Goal: Task Accomplishment & Management: Manage account settings

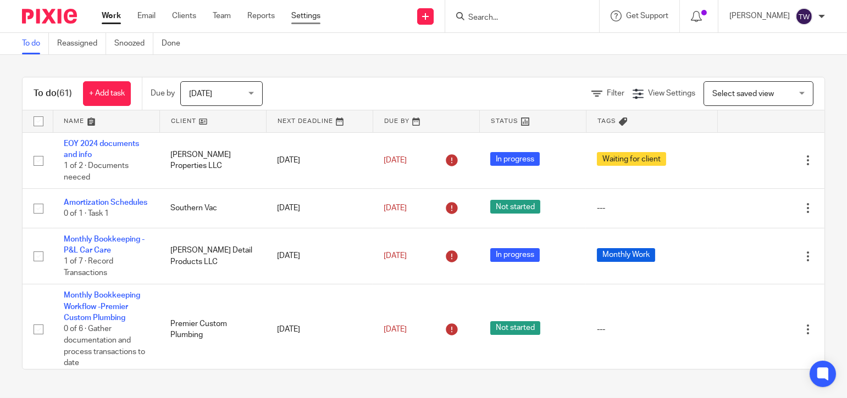
click at [304, 17] on link "Settings" at bounding box center [305, 15] width 29 height 11
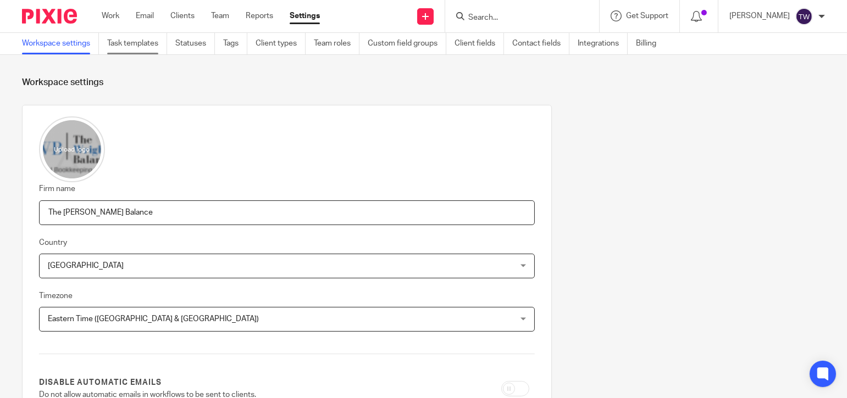
click at [136, 41] on link "Task templates" at bounding box center [137, 43] width 60 height 21
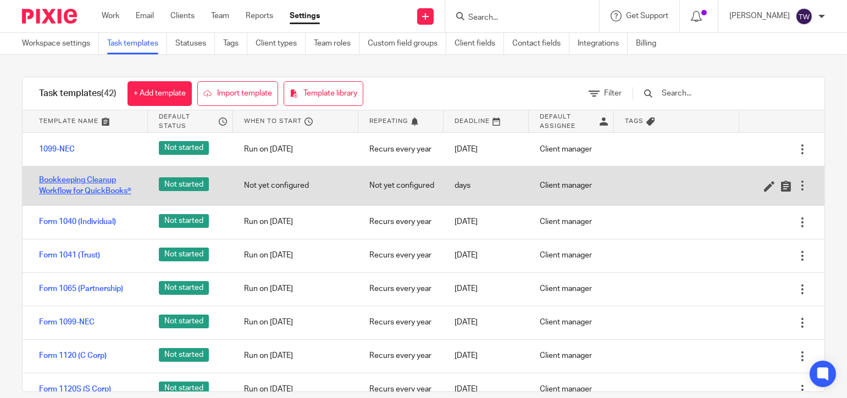
click at [82, 179] on link "Bookkeeping Cleanup Workflow for QuickBooks®" at bounding box center [88, 186] width 98 height 23
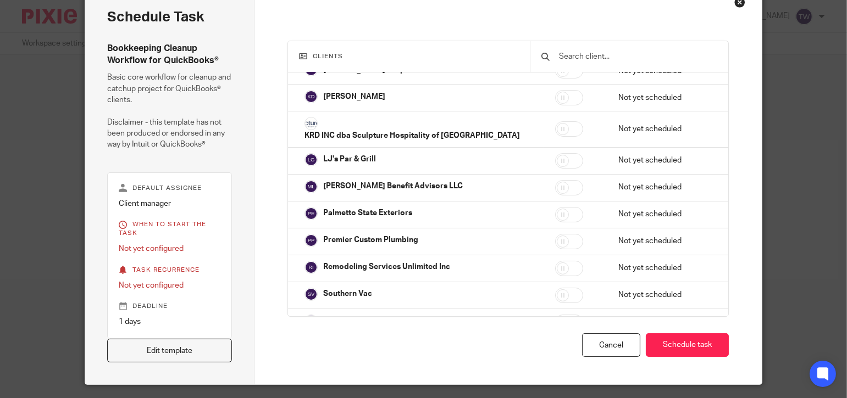
scroll to position [89, 0]
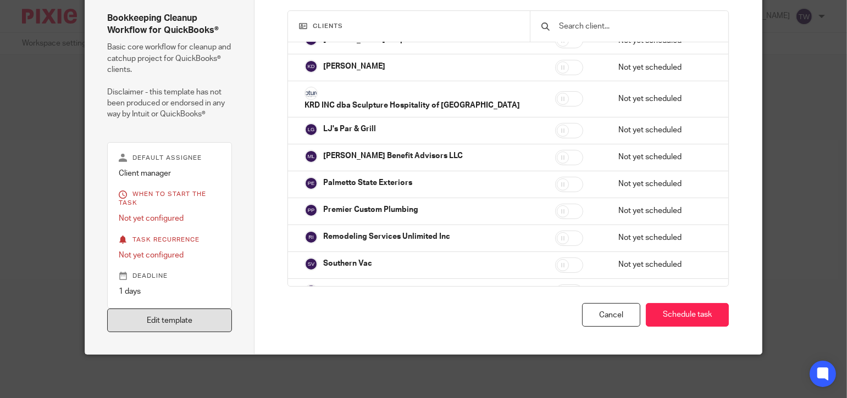
click at [149, 318] on link "Edit template" at bounding box center [169, 321] width 125 height 24
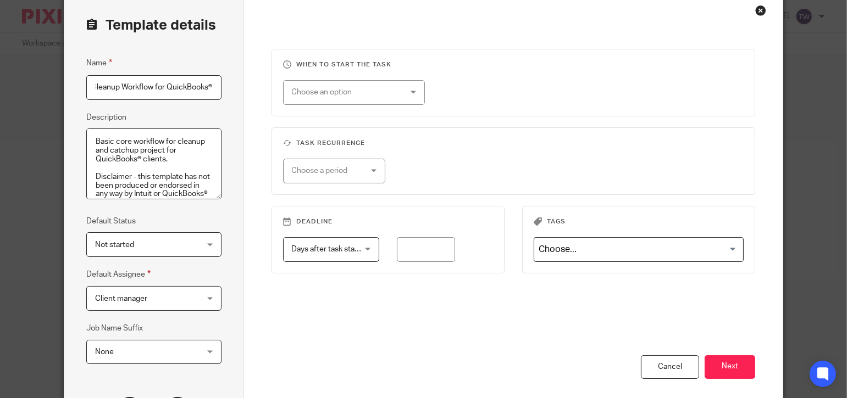
scroll to position [162, 0]
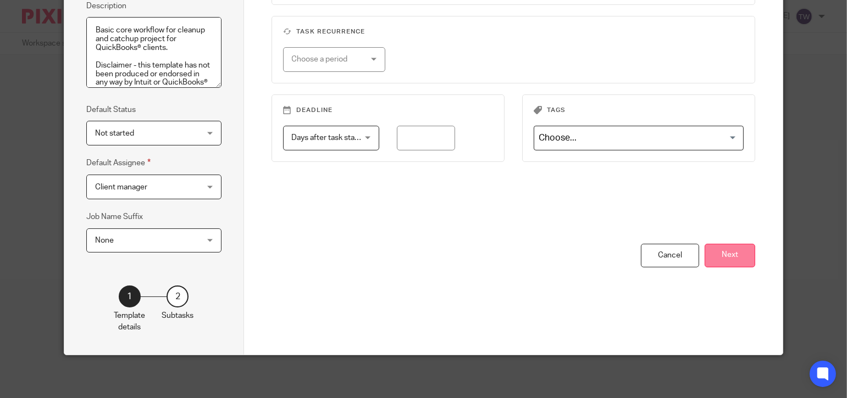
click at [742, 251] on button "Next" at bounding box center [729, 256] width 51 height 24
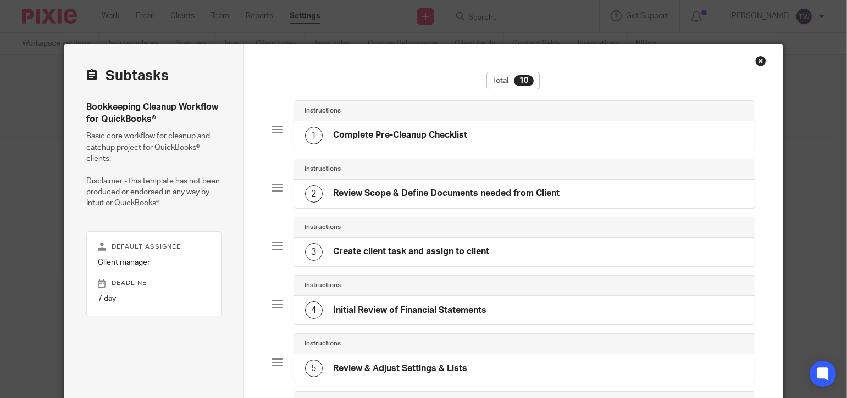
scroll to position [0, 0]
click at [275, 126] on div at bounding box center [276, 129] width 11 height 11
click at [397, 133] on h4 "Complete Pre-Cleanup Checklist" at bounding box center [400, 136] width 134 height 12
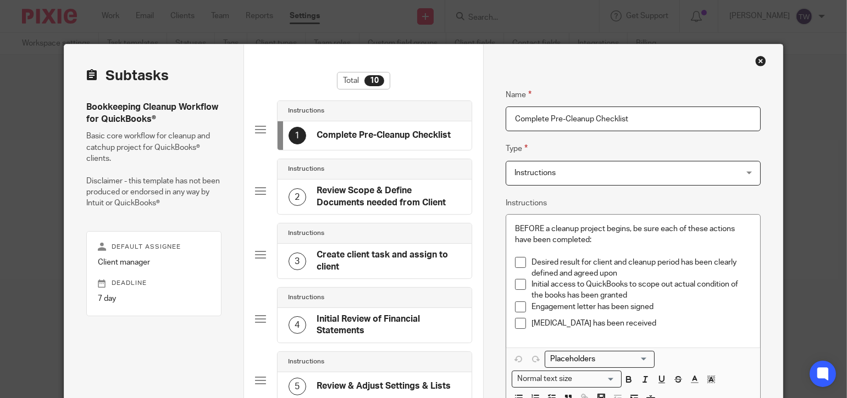
scroll to position [55, 0]
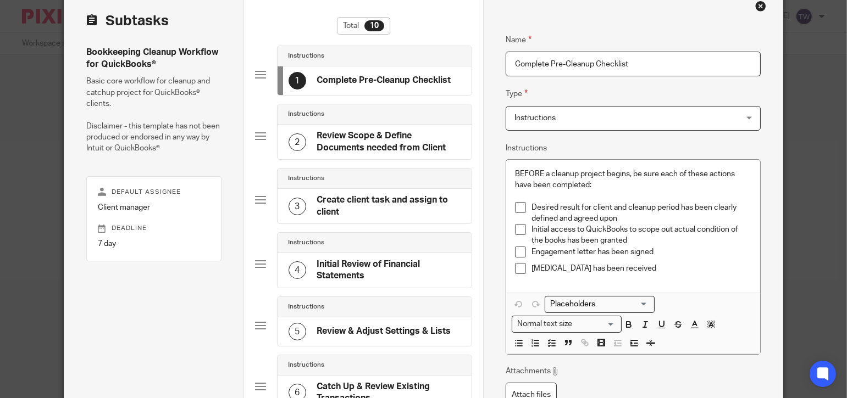
click at [353, 135] on h4 "Review Scope & Define Documents needed from Client" at bounding box center [389, 142] width 144 height 24
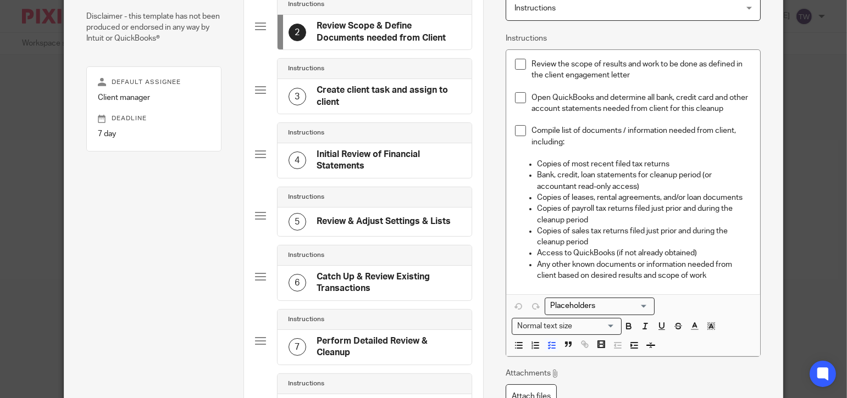
scroll to position [0, 0]
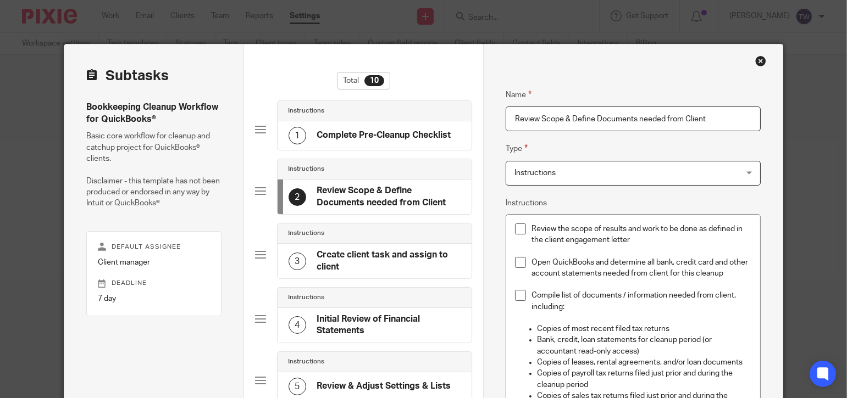
click at [361, 130] on h4 "Complete Pre-Cleanup Checklist" at bounding box center [384, 136] width 134 height 12
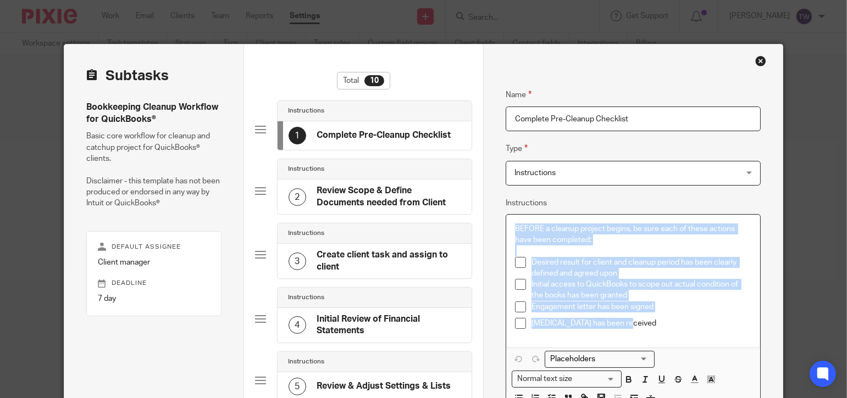
drag, startPoint x: 638, startPoint y: 322, endPoint x: 500, endPoint y: 233, distance: 164.0
copy div "BEFORE a cleanup project begins, be sure each of these actions have been comple…"
click at [310, 193] on div "2 Review Scope & Define Documents needed from Client" at bounding box center [374, 197] width 173 height 24
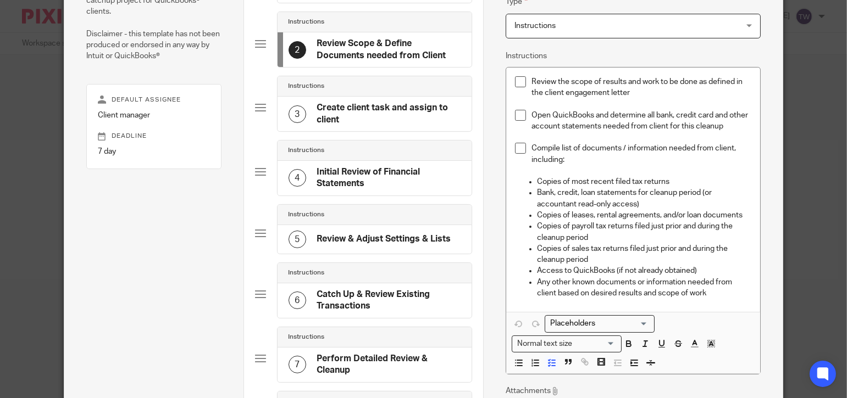
scroll to position [165, 0]
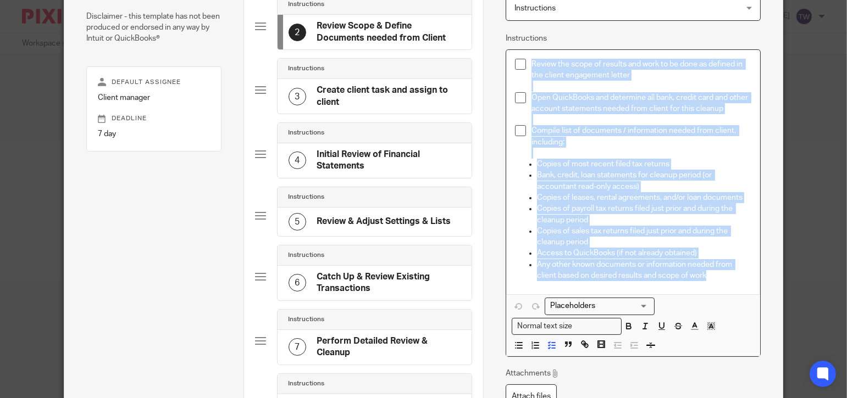
drag, startPoint x: 717, startPoint y: 280, endPoint x: 517, endPoint y: 75, distance: 286.7
click at [516, 56] on div "Review the scope of results and work to be done as defined in the client engage…" at bounding box center [633, 172] width 254 height 244
copy div "Review the scope of results and work to be done as defined in the client engage…"
click at [339, 158] on h4 "Initial Review of Financial Statements" at bounding box center [389, 161] width 144 height 24
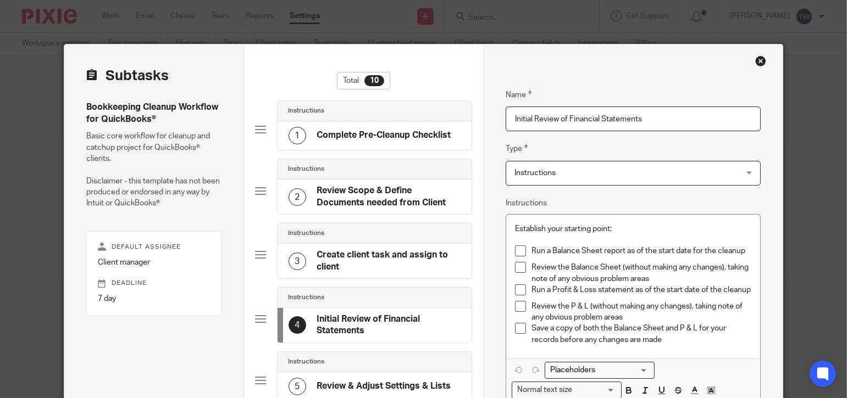
scroll to position [55, 0]
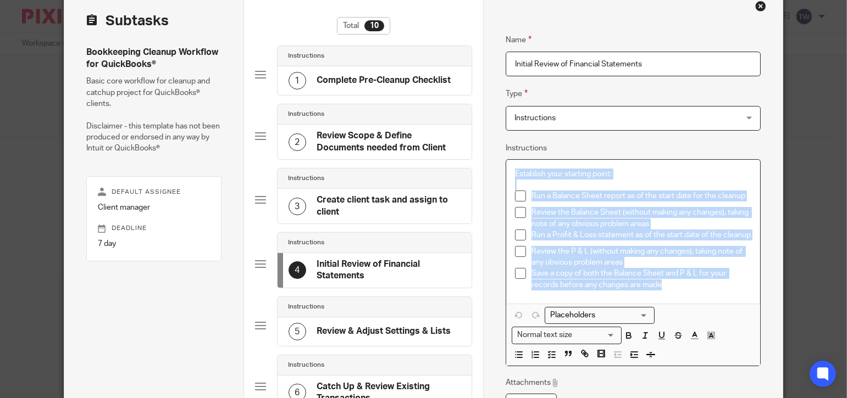
drag, startPoint x: 665, startPoint y: 288, endPoint x: 499, endPoint y: 164, distance: 207.2
click at [499, 164] on div "Name Complete Pre-Cleanup Checklist Type Instructions Instructions Instructions…" at bounding box center [632, 377] width 299 height 774
copy div "Establish your starting point: Run a Balance Sheet report as of the start date …"
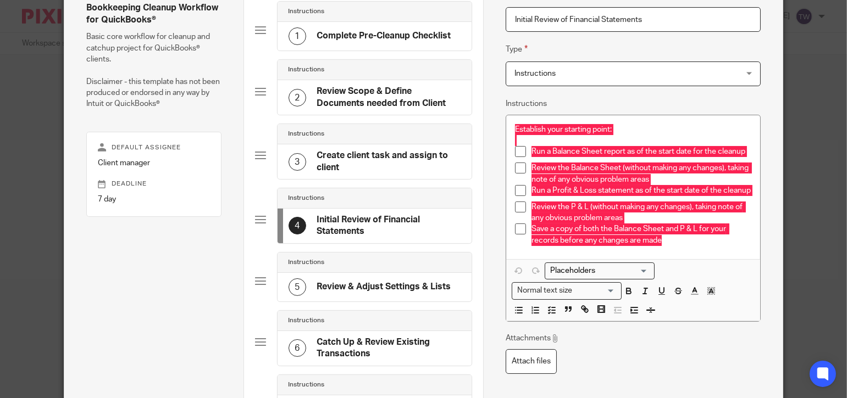
scroll to position [220, 0]
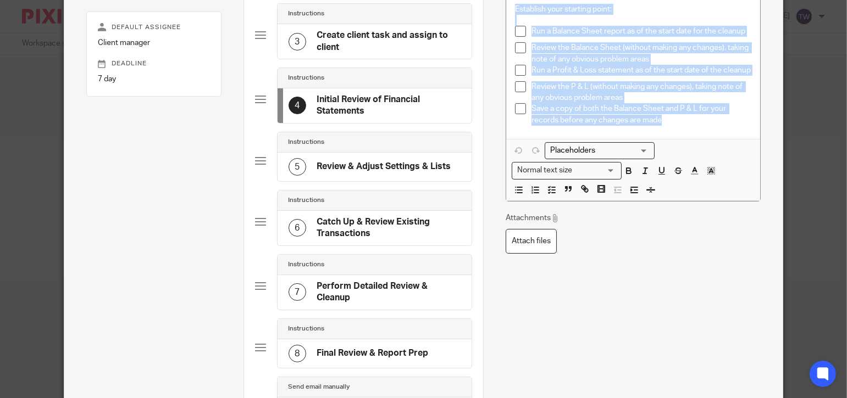
drag, startPoint x: 364, startPoint y: 169, endPoint x: 362, endPoint y: 181, distance: 12.2
click at [364, 169] on h4 "Review & Adjust Settings & Lists" at bounding box center [384, 167] width 134 height 12
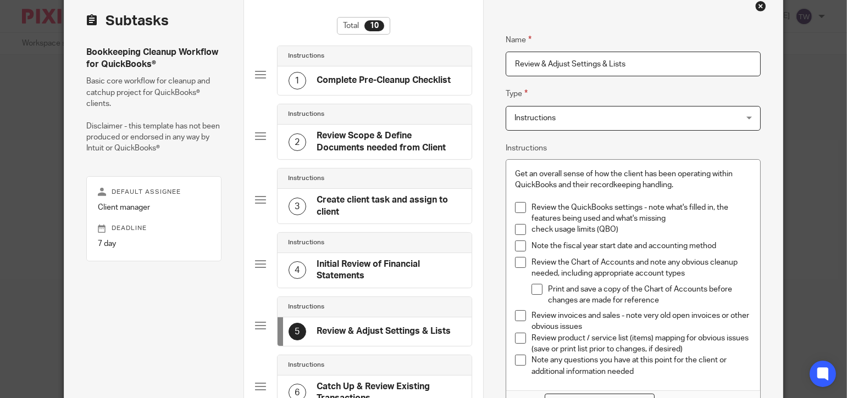
scroll to position [110, 0]
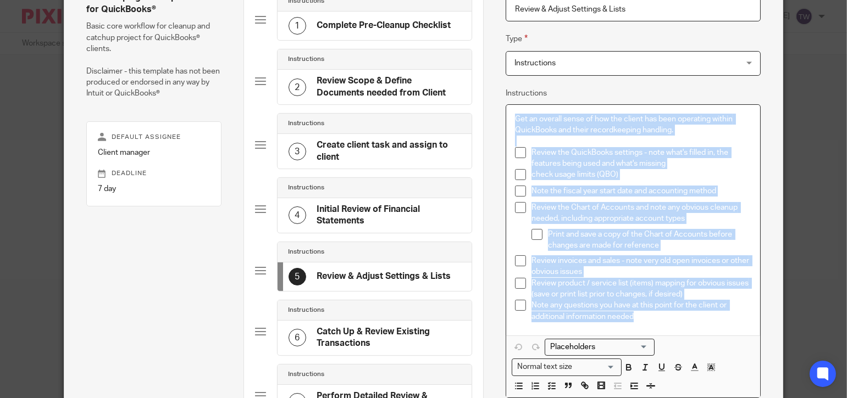
drag, startPoint x: 632, startPoint y: 311, endPoint x: 492, endPoint y: 105, distance: 248.8
click at [492, 105] on div "Name Complete Pre-Cleanup Checklist Type Instructions Instructions Instructions…" at bounding box center [632, 322] width 299 height 774
copy div "Get an overall sense of how the client has been operating within QuickBooks and…"
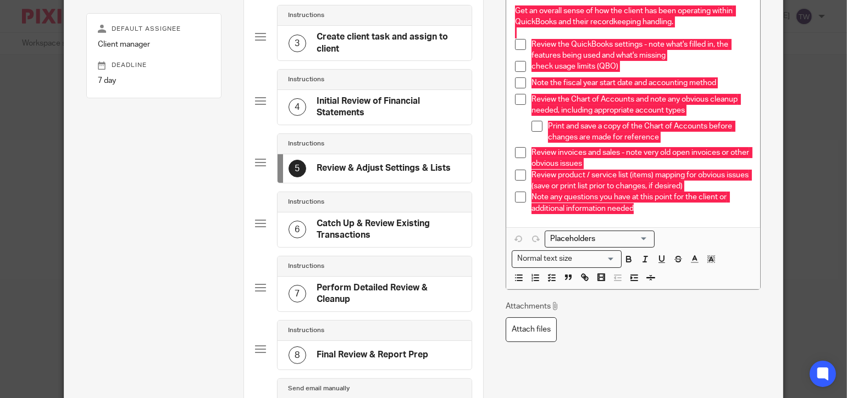
scroll to position [220, 0]
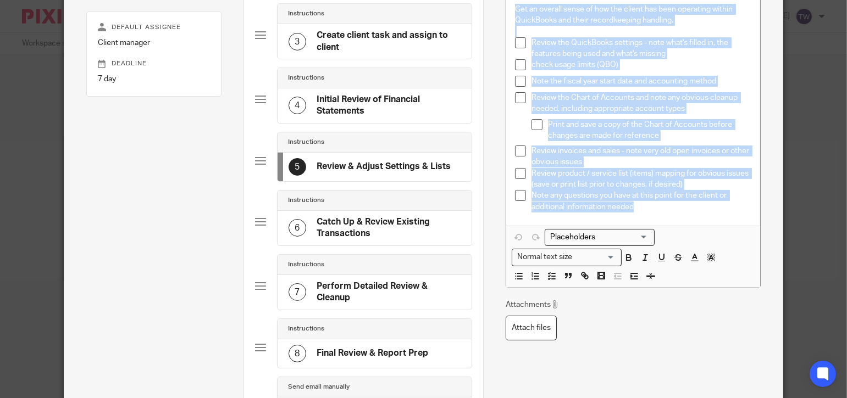
click at [413, 220] on h4 "Catch Up & Review Existing Transactions" at bounding box center [389, 228] width 144 height 24
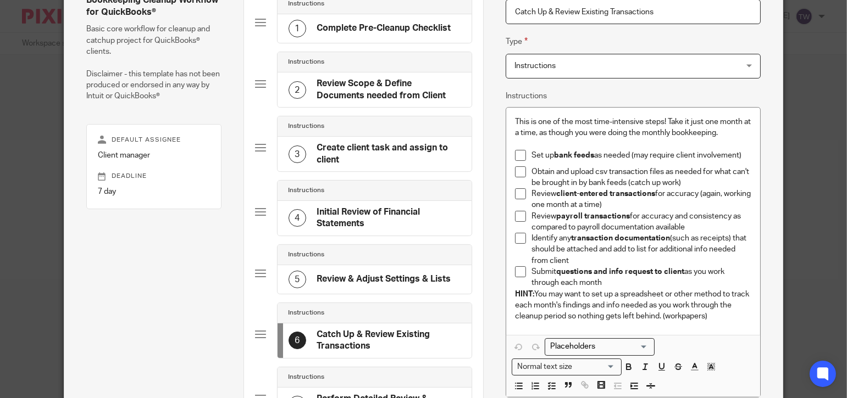
scroll to position [110, 0]
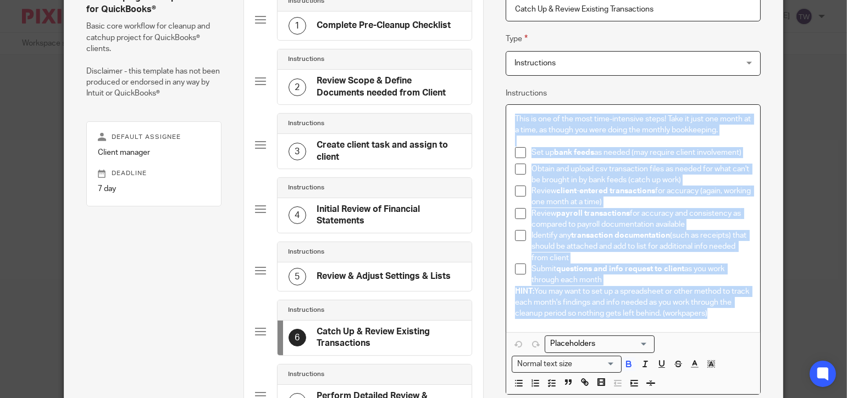
drag, startPoint x: 719, startPoint y: 316, endPoint x: 509, endPoint y: 114, distance: 291.4
click at [508, 113] on div "This is one of the most time-intensive steps! Take it just one month at a time,…" at bounding box center [633, 219] width 254 height 228
copy div "This is one of the most time-intensive steps! Take it just one month at a time,…"
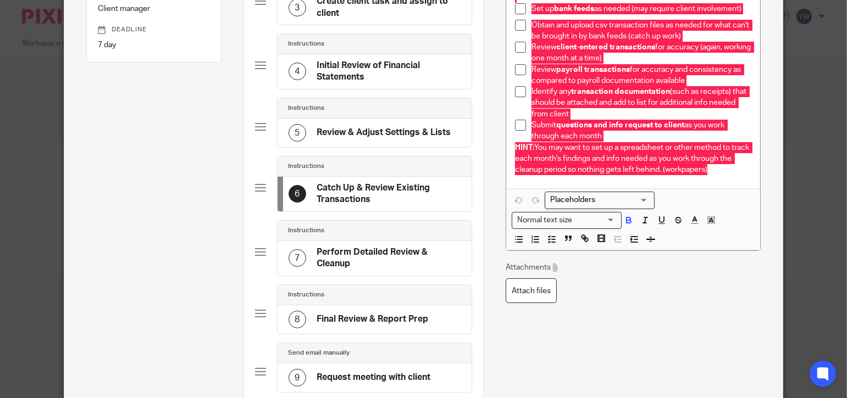
scroll to position [275, 0]
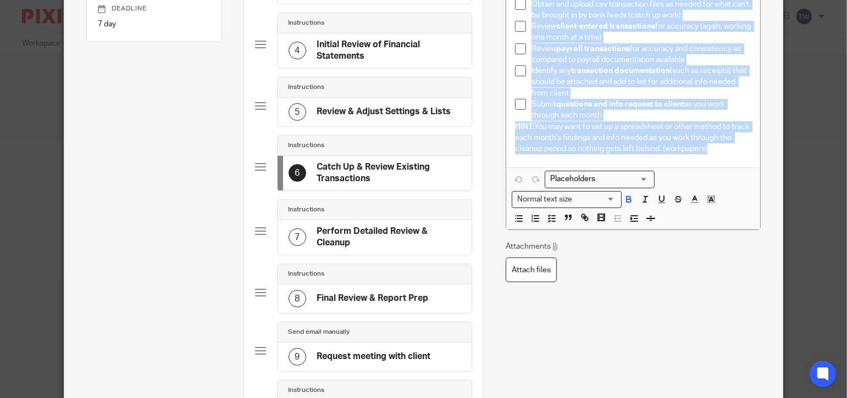
click at [352, 236] on h4 "Perform Detailed Review & Cleanup" at bounding box center [389, 238] width 144 height 24
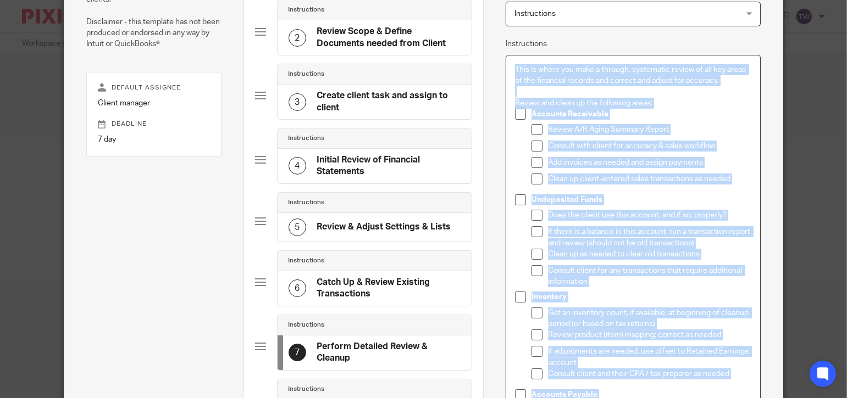
scroll to position [155, 0]
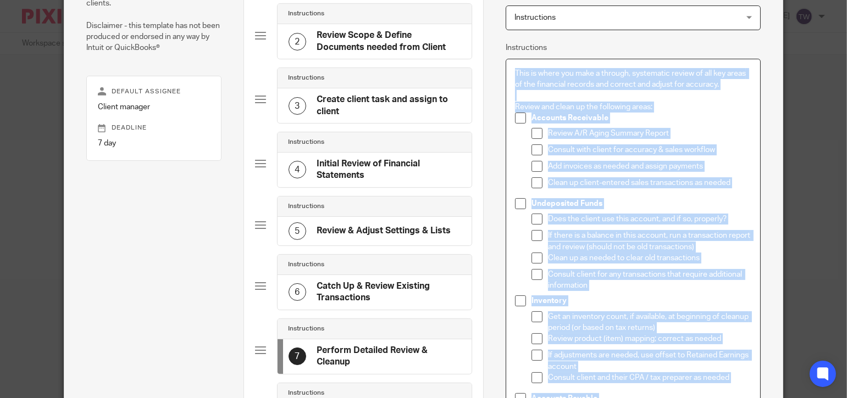
drag, startPoint x: 727, startPoint y: 199, endPoint x: 503, endPoint y: 51, distance: 268.6
click at [0, 0] on fieldset "Instructions This is where you make a through, systematic review of all key are…" at bounding box center [0, 0] width 0 height 0
copy div "This is where you make a through, systematic review of all key areas of the fin…"
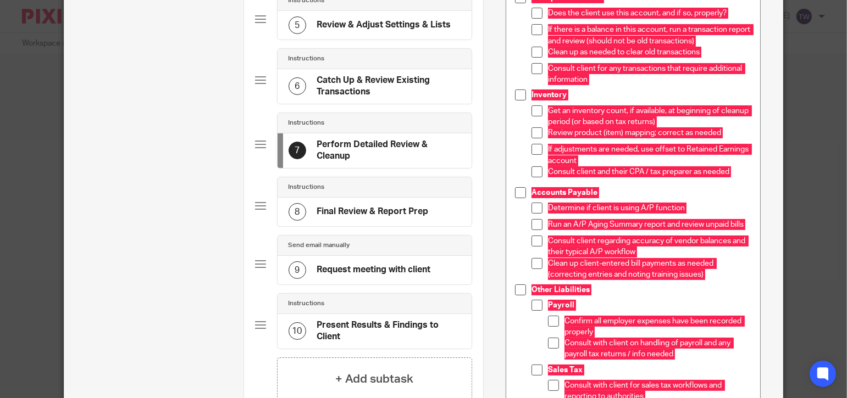
scroll to position [375, 0]
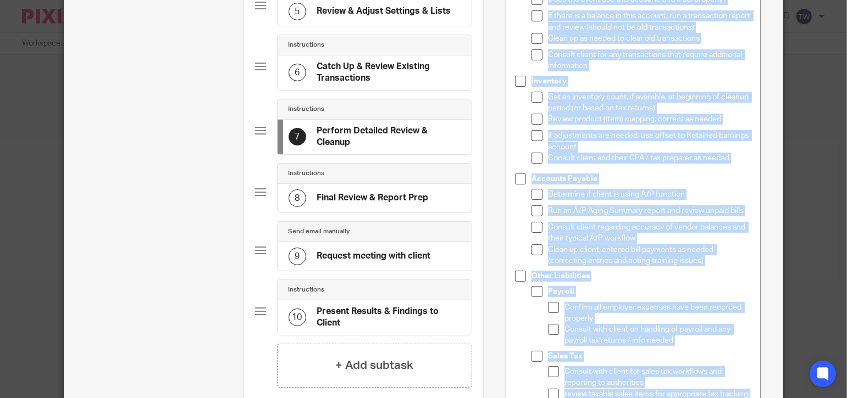
click at [397, 192] on h4 "Final Review & Report Prep" at bounding box center [373, 198] width 112 height 12
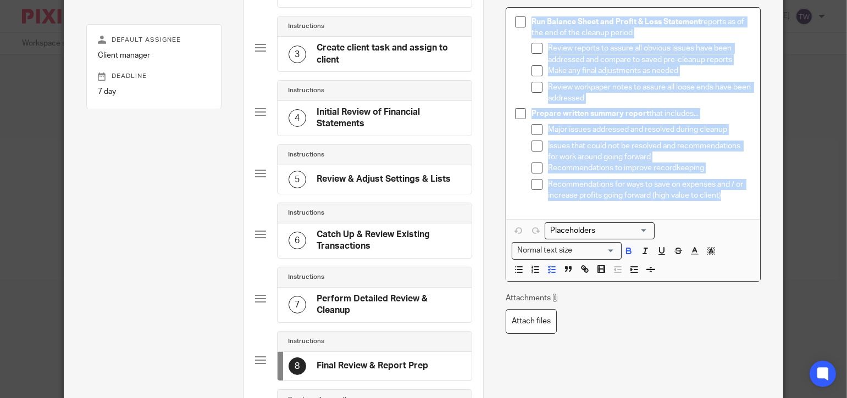
scroll to position [207, 0]
drag, startPoint x: 729, startPoint y: 184, endPoint x: 502, endPoint y: 19, distance: 280.9
click at [506, 19] on div "Run Balance Sheet and Profit & Loss Statement reports as of the end of the clea…" at bounding box center [633, 114] width 254 height 212
copy ul "Run Balance Sheet and Profit & Loss Statement reports as of the end of the clea…"
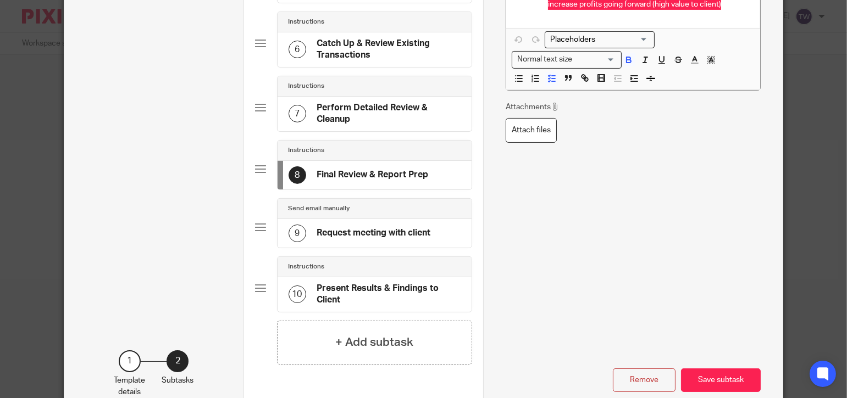
scroll to position [426, 0]
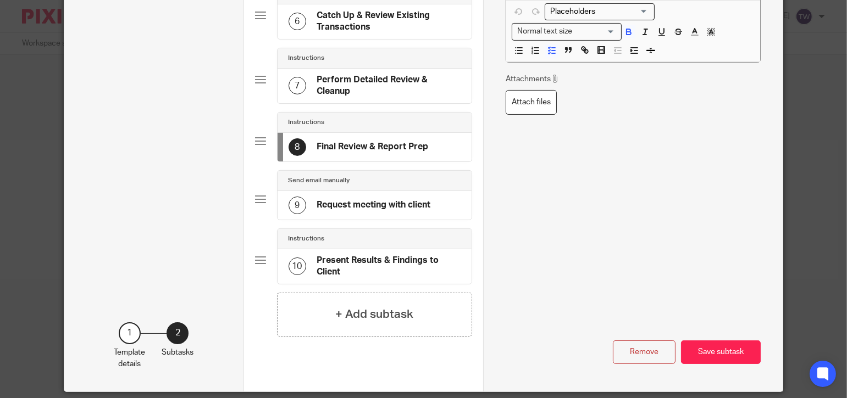
click at [338, 201] on h4 "Request meeting with client" at bounding box center [374, 205] width 114 height 12
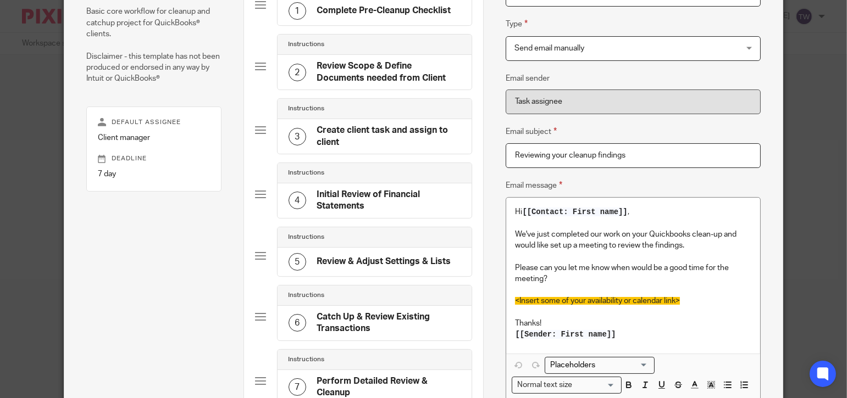
scroll to position [165, 0]
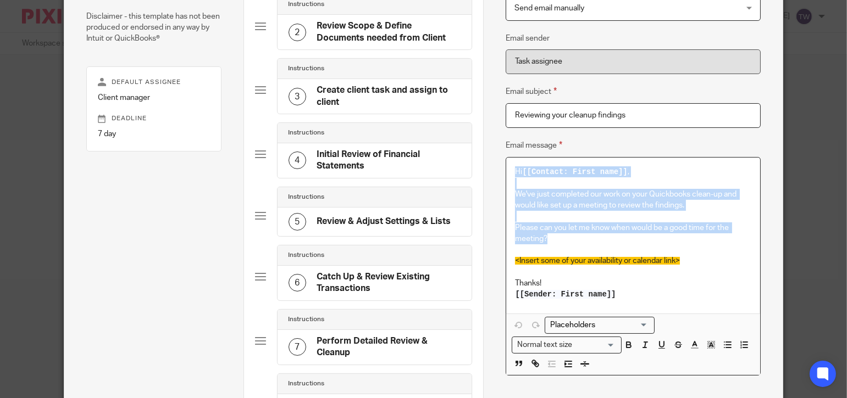
drag, startPoint x: 549, startPoint y: 242, endPoint x: 509, endPoint y: 169, distance: 83.3
click at [509, 168] on div "Hi [[Contact: First name]] , We've just completed our work on your Quickbooks c…" at bounding box center [633, 235] width 254 height 155
copy div "Hi [[Contact: First name]] , We've just completed our work on your Quickbooks c…"
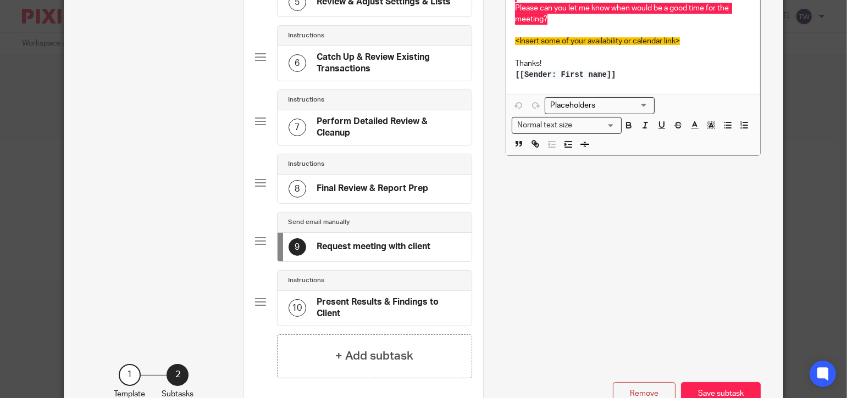
scroll to position [439, 0]
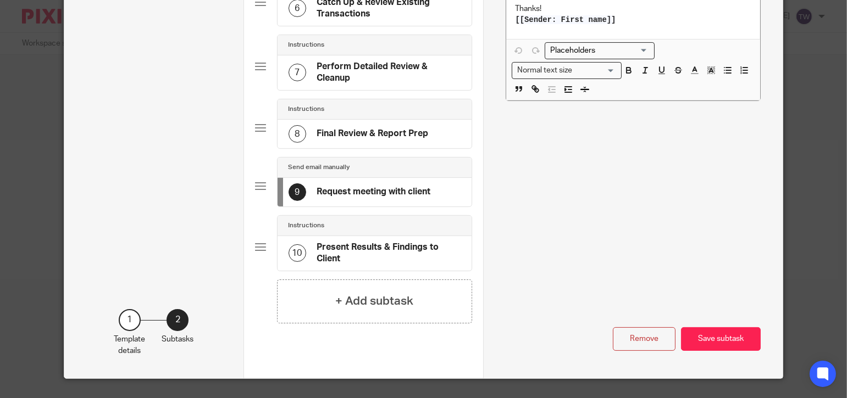
click at [333, 247] on h4 "Present Results & Findings to Client" at bounding box center [389, 254] width 144 height 24
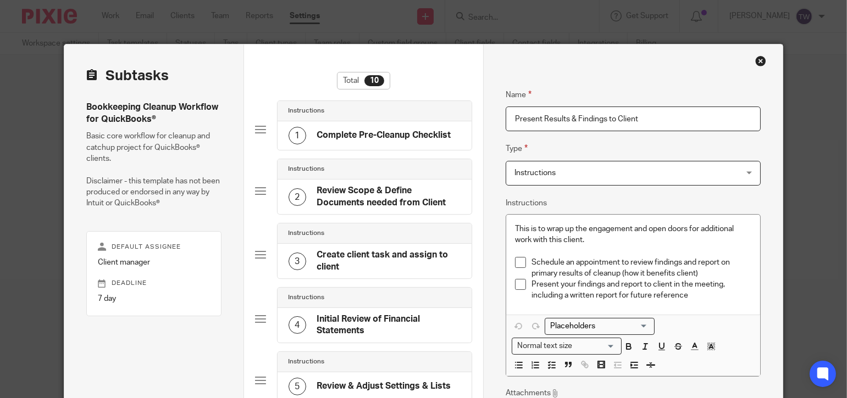
scroll to position [55, 0]
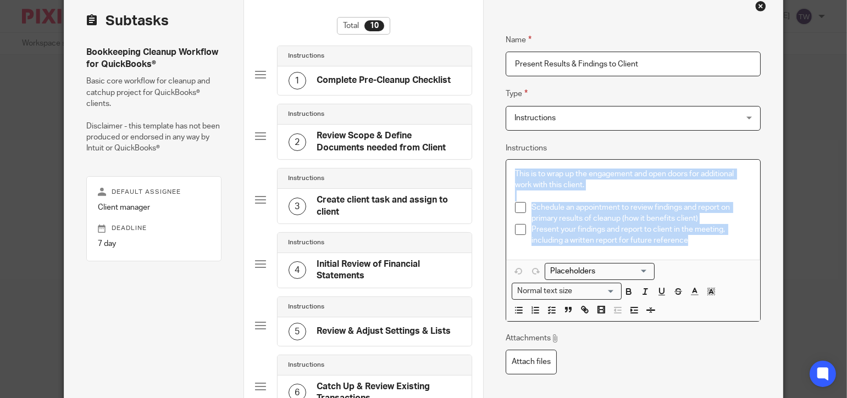
drag, startPoint x: 704, startPoint y: 245, endPoint x: 503, endPoint y: 165, distance: 216.0
click at [506, 165] on div "This is to wrap up the engagement and open doors for additional work with this …" at bounding box center [633, 210] width 254 height 100
copy div "This is to wrap up the engagement and open doors for additional work with this …"
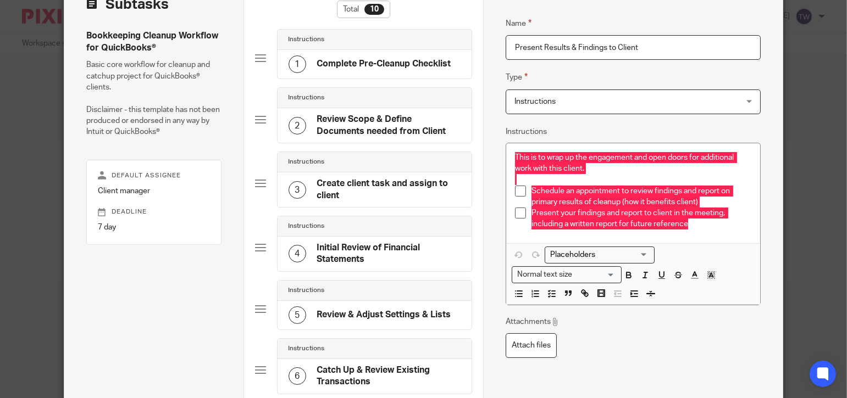
scroll to position [0, 0]
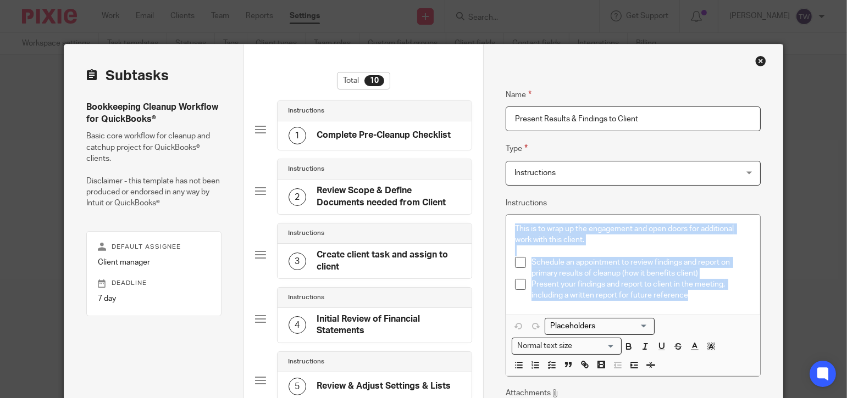
click at [758, 57] on div "Close this dialog window" at bounding box center [760, 60] width 11 height 11
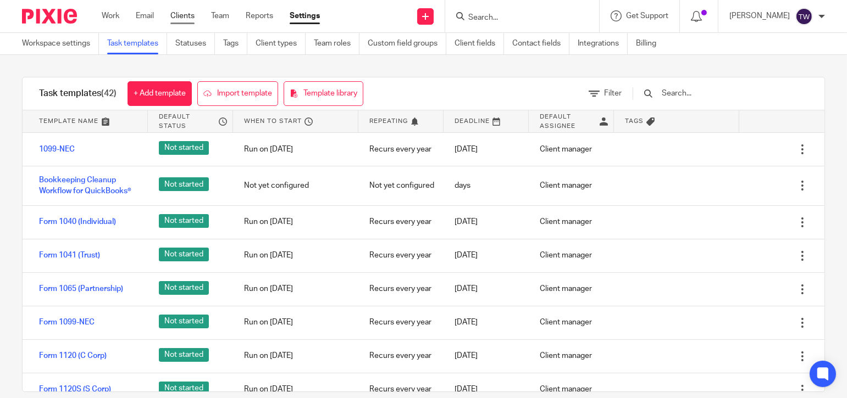
click at [180, 16] on link "Clients" at bounding box center [182, 15] width 24 height 11
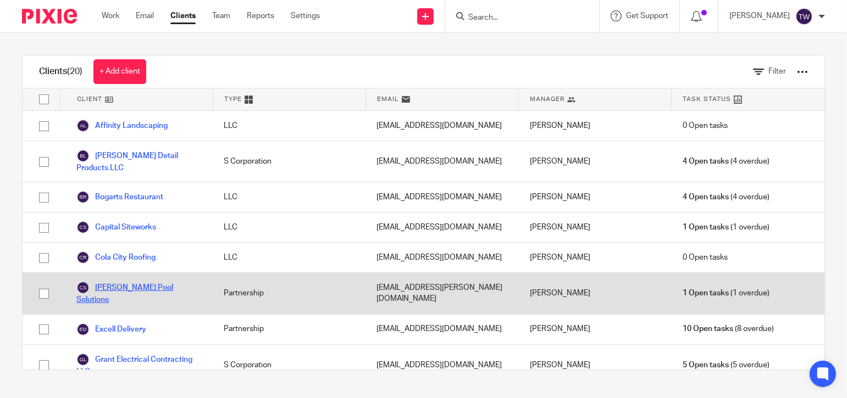
click at [108, 281] on link "Corley Pool Solutions" at bounding box center [138, 293] width 125 height 24
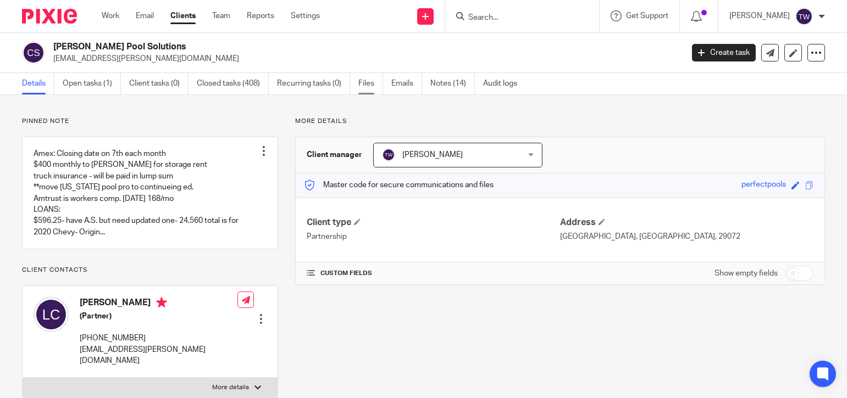
click at [367, 86] on link "Files" at bounding box center [370, 83] width 25 height 21
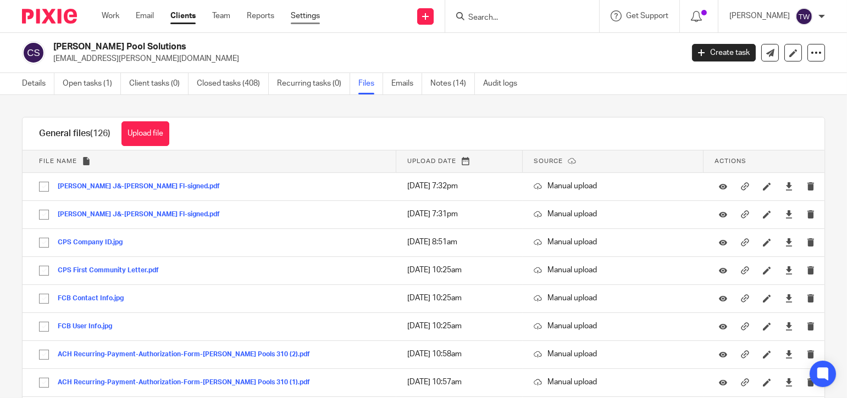
click at [302, 17] on link "Settings" at bounding box center [305, 15] width 29 height 11
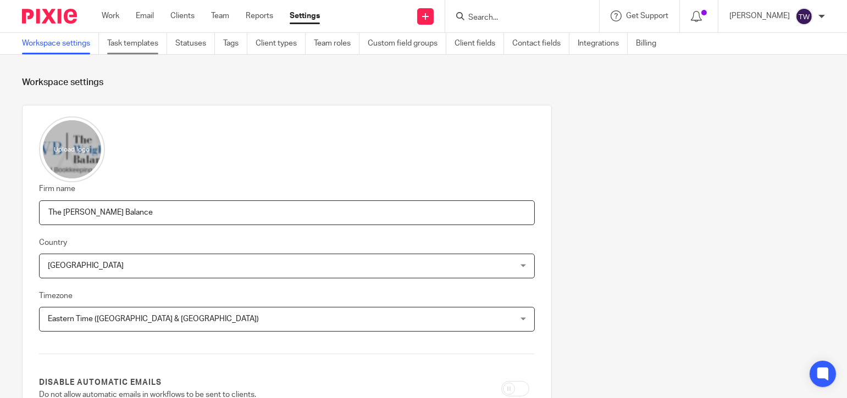
click at [116, 40] on link "Task templates" at bounding box center [137, 43] width 60 height 21
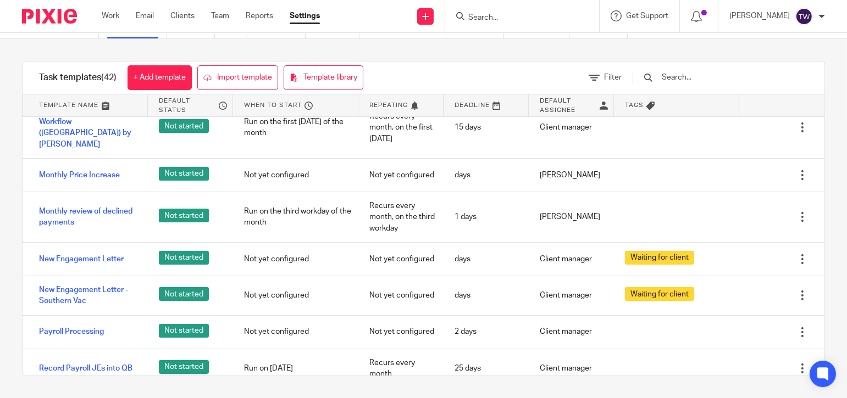
scroll to position [1031, 0]
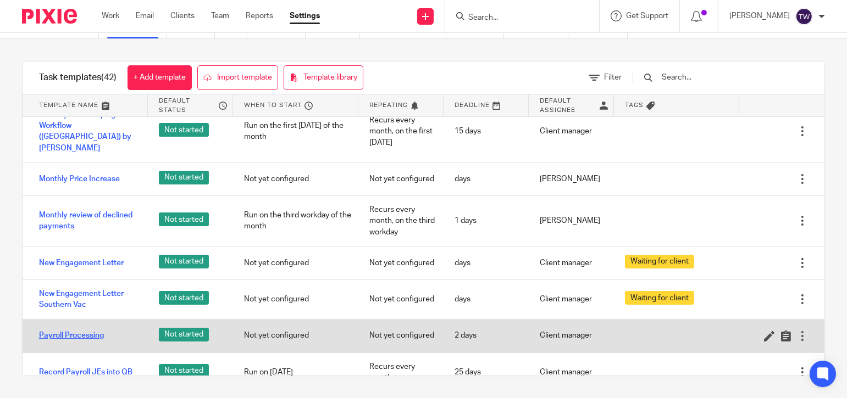
click at [65, 330] on link "Payroll Processing" at bounding box center [71, 335] width 65 height 11
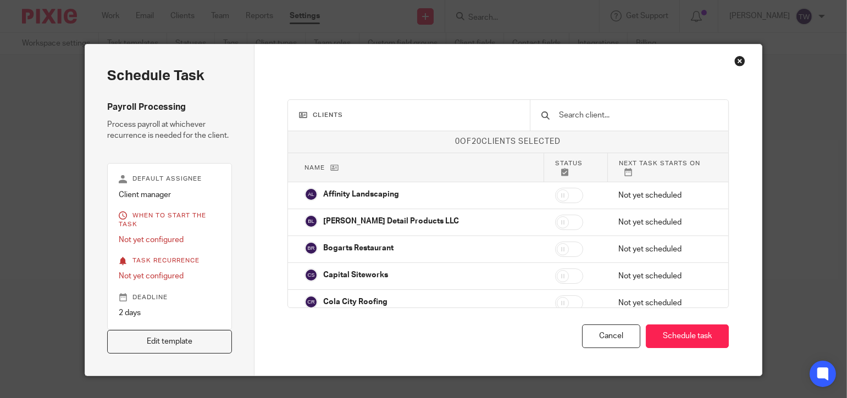
scroll to position [21, 0]
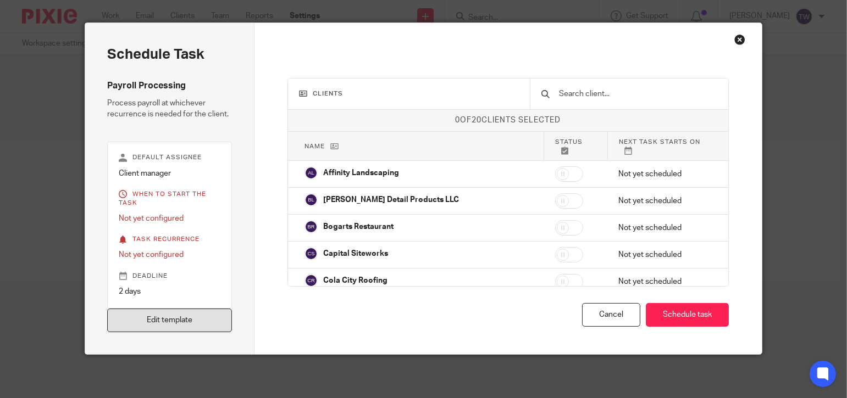
click at [163, 323] on link "Edit template" at bounding box center [169, 321] width 125 height 24
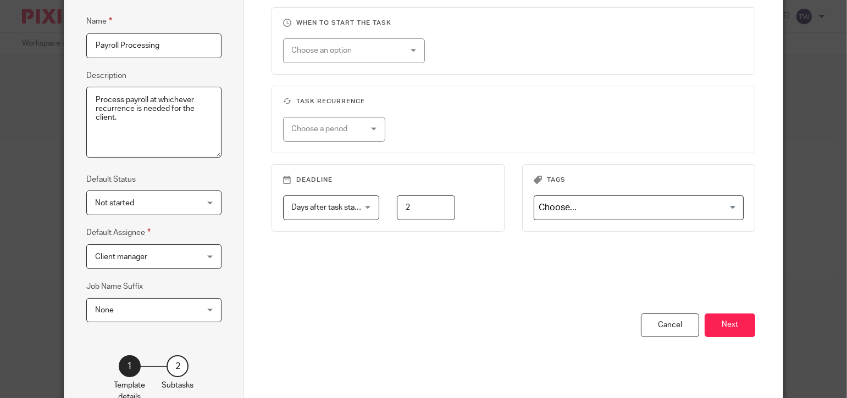
scroll to position [162, 0]
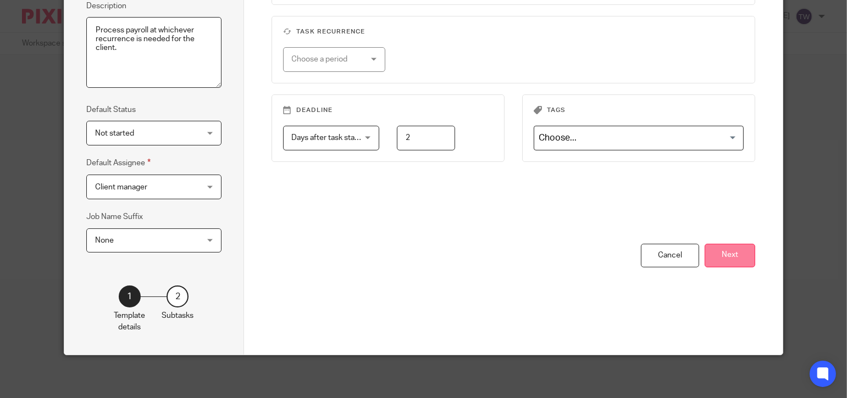
click at [735, 248] on button "Next" at bounding box center [729, 256] width 51 height 24
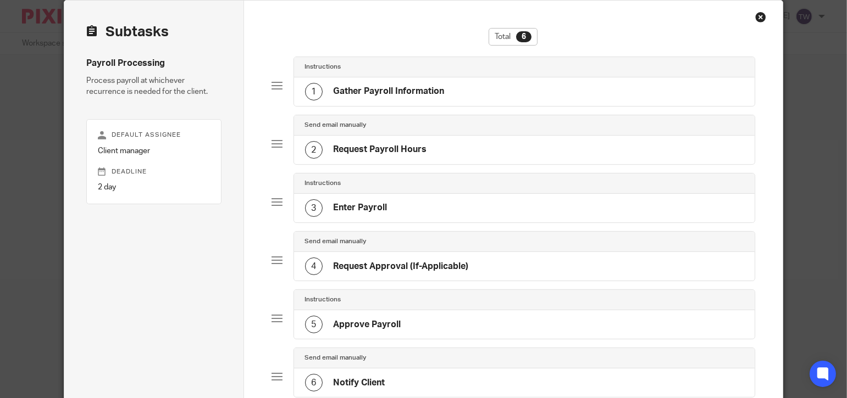
scroll to position [0, 0]
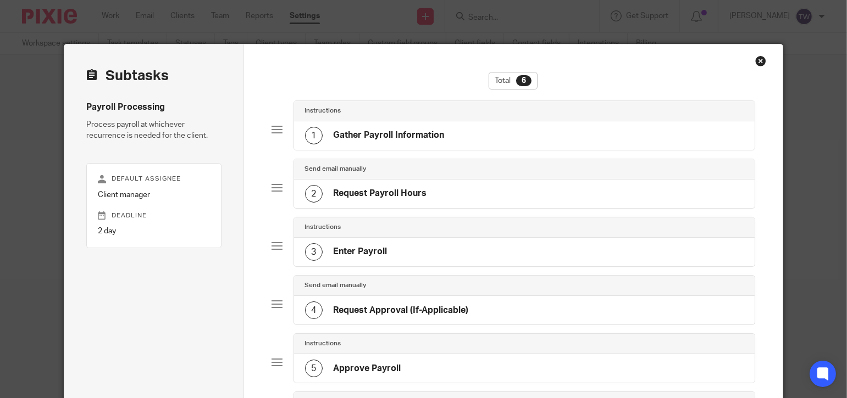
click at [759, 62] on div "Close this dialog window" at bounding box center [760, 60] width 11 height 11
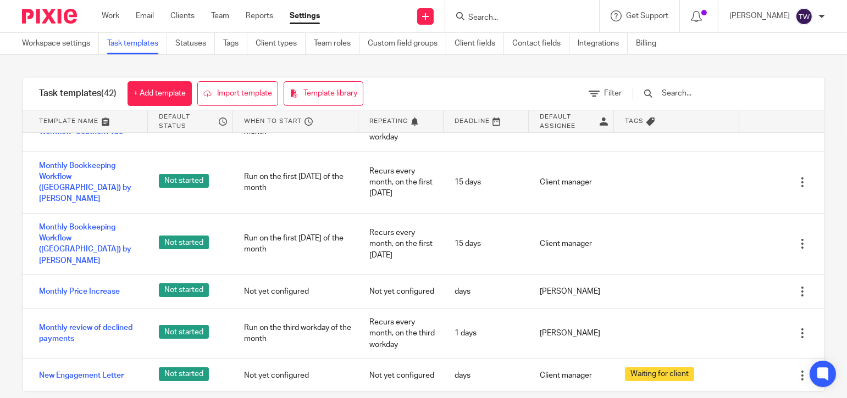
scroll to position [989, 0]
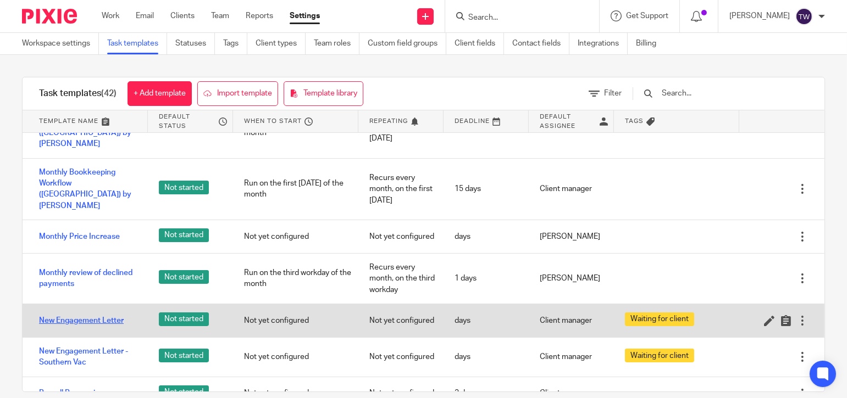
click at [70, 315] on link "New Engagement Letter" at bounding box center [81, 320] width 85 height 11
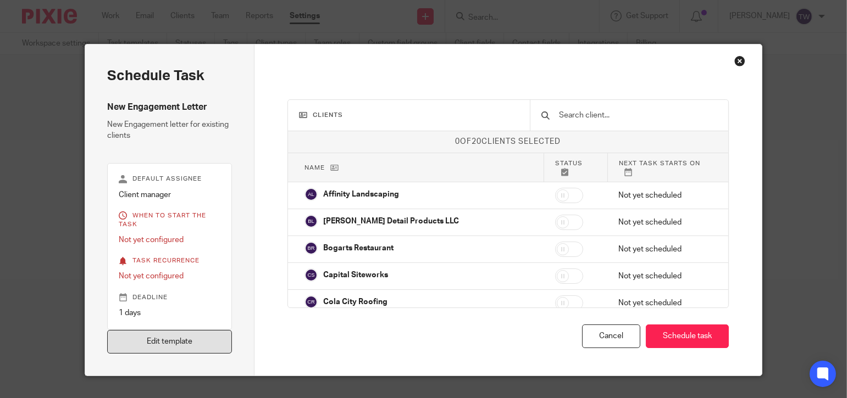
click at [188, 338] on link "Edit template" at bounding box center [169, 342] width 125 height 24
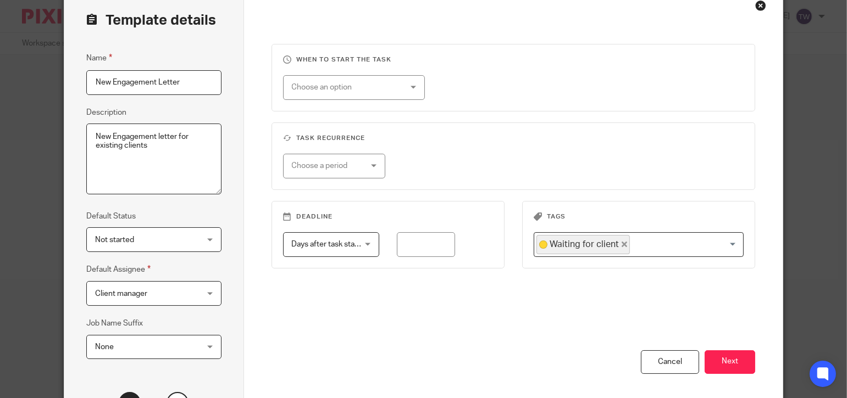
scroll to position [162, 0]
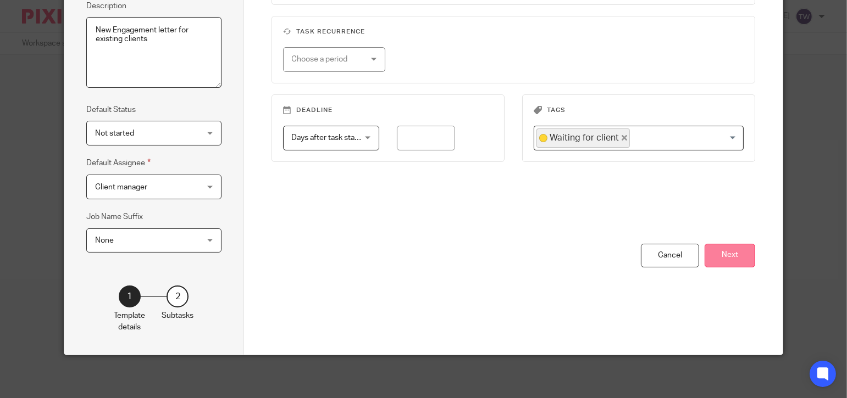
click at [731, 254] on button "Next" at bounding box center [729, 256] width 51 height 24
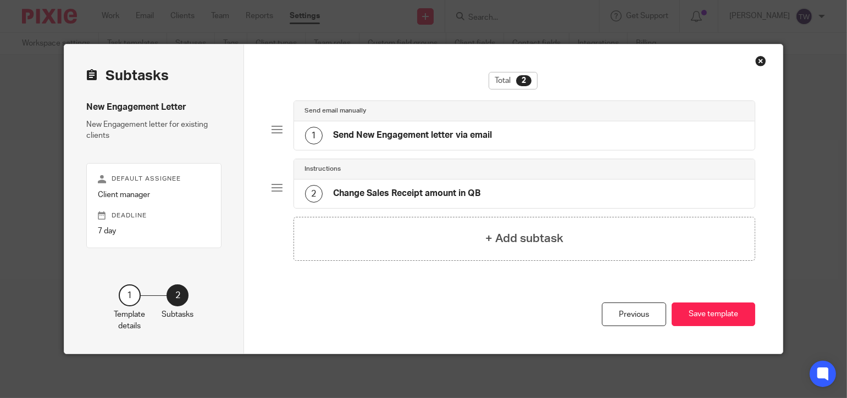
scroll to position [0, 0]
click at [757, 58] on div "Close this dialog window" at bounding box center [760, 60] width 11 height 11
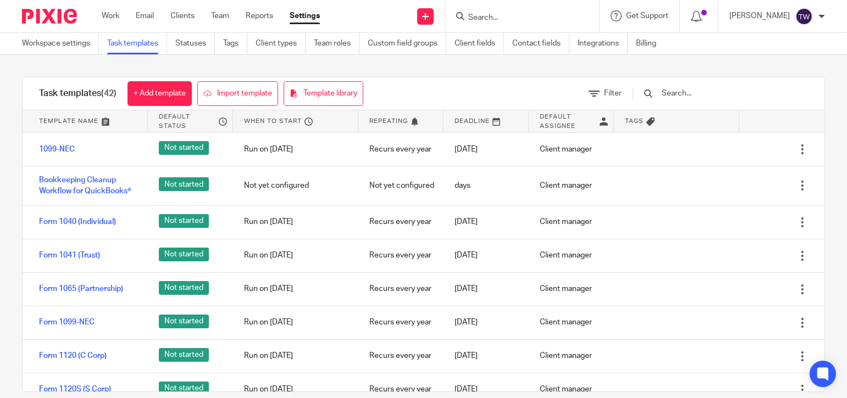
click at [816, 18] on div "[PERSON_NAME]" at bounding box center [777, 17] width 96 height 18
click at [766, 43] on span "My profile" at bounding box center [778, 44] width 34 height 8
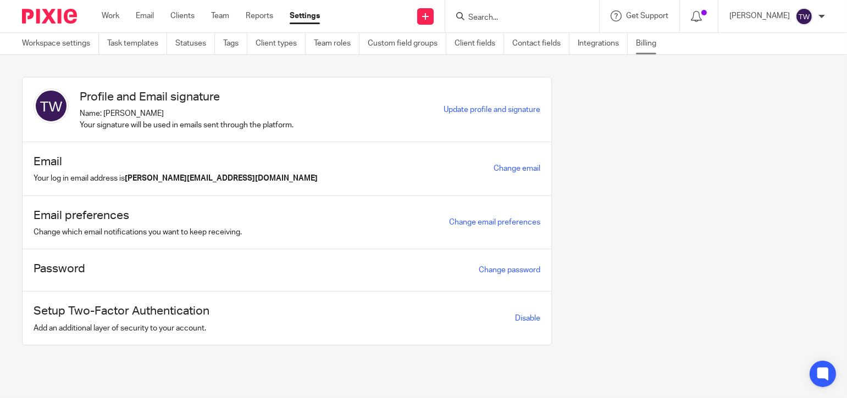
click at [643, 40] on link "Billing" at bounding box center [650, 43] width 29 height 21
